Goal: Transaction & Acquisition: Book appointment/travel/reservation

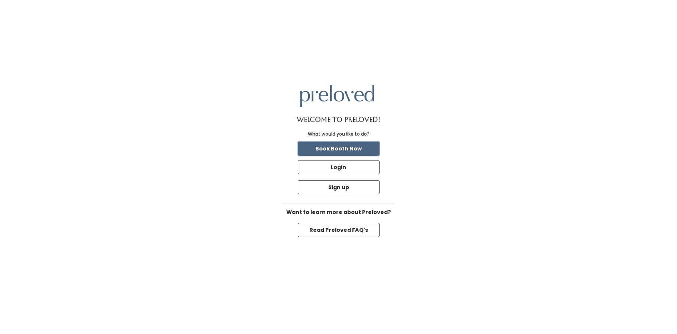
click at [319, 146] on button "Book Booth Now" at bounding box center [339, 148] width 82 height 14
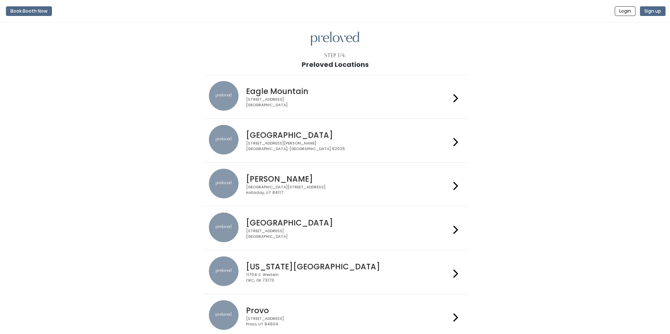
click at [432, 178] on h4 "[PERSON_NAME]" at bounding box center [348, 178] width 204 height 9
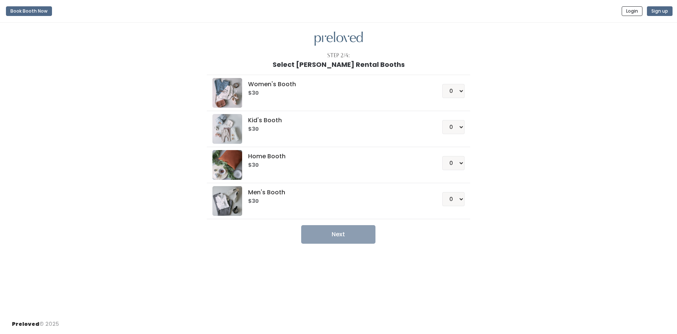
click at [225, 98] on img at bounding box center [227, 93] width 30 height 30
